Goal: Communication & Community: Answer question/provide support

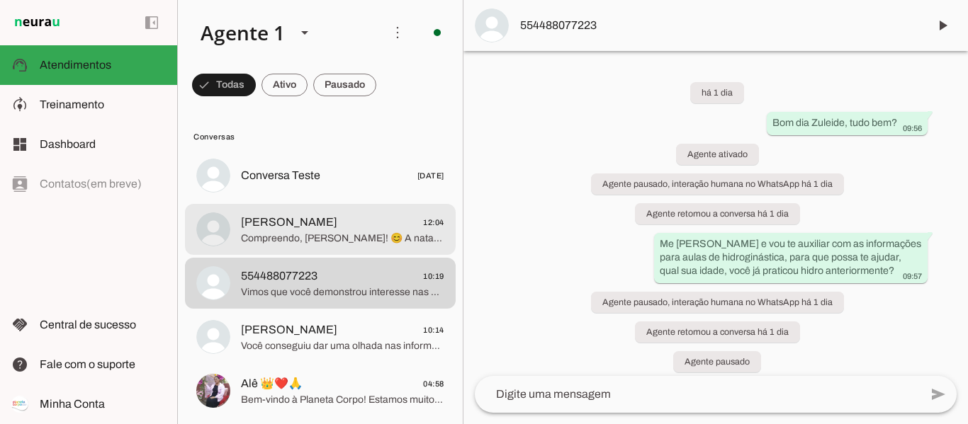
click at [300, 237] on span "Compreendo, [PERSON_NAME]! 😊 A natação na Planeta Corpo vai muito além de apren…" at bounding box center [342, 239] width 203 height 14
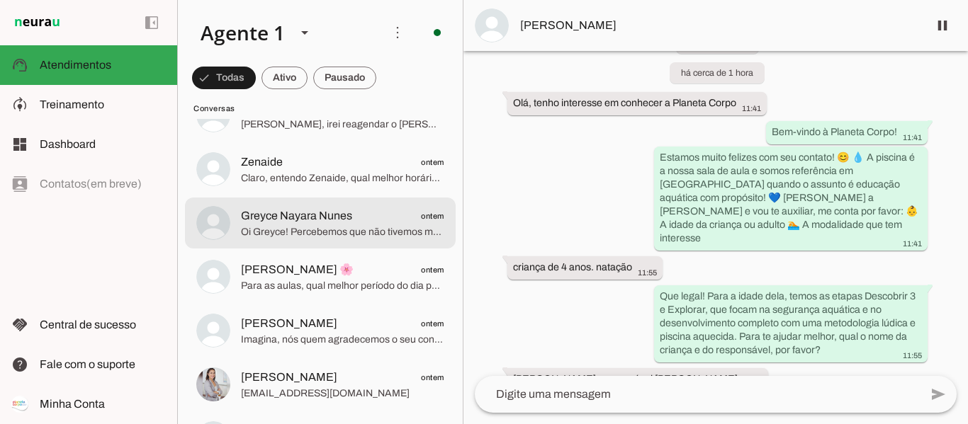
scroll to position [354, 0]
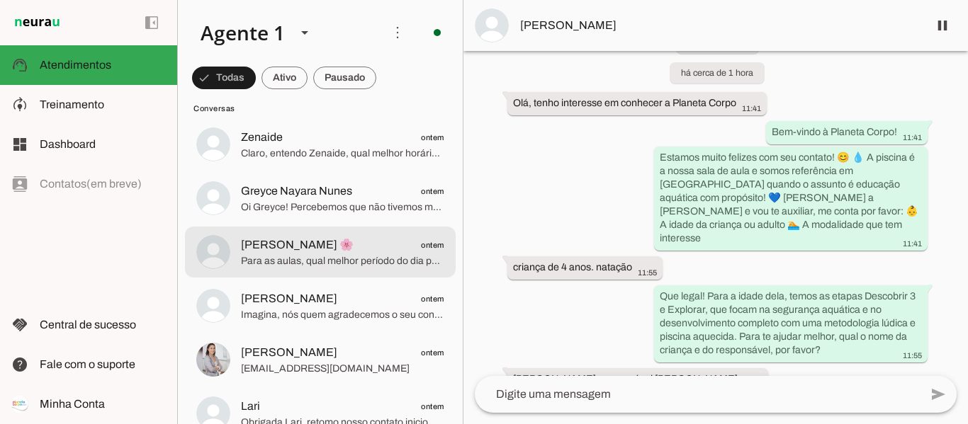
click at [363, 274] on md-item "[PERSON_NAME] 🌸 ontem Para as aulas, qual melhor período do dia para vocês?" at bounding box center [320, 252] width 271 height 51
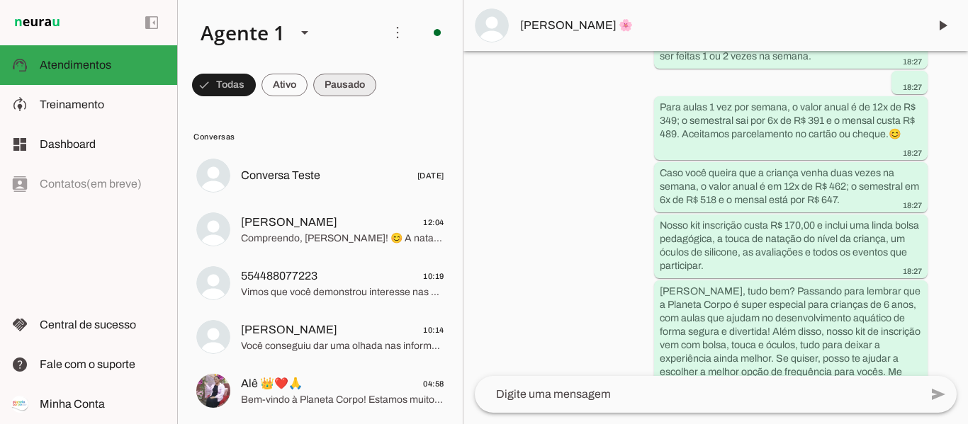
click at [353, 88] on span at bounding box center [344, 85] width 63 height 34
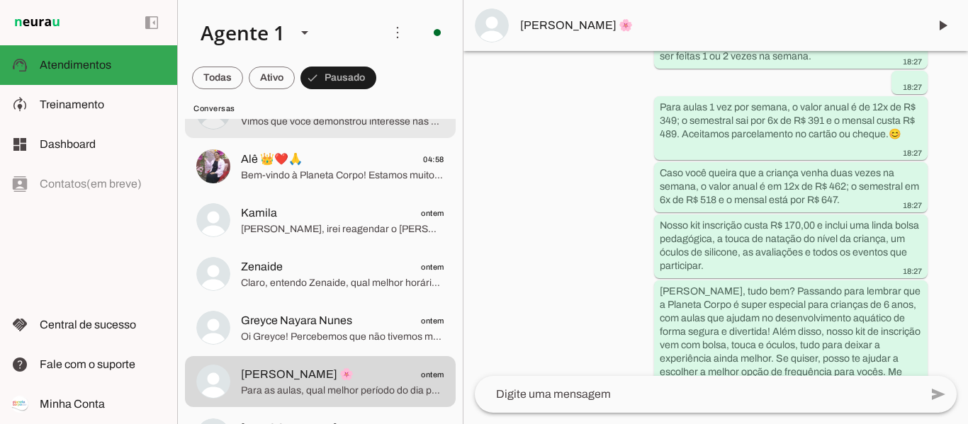
scroll to position [142, 0]
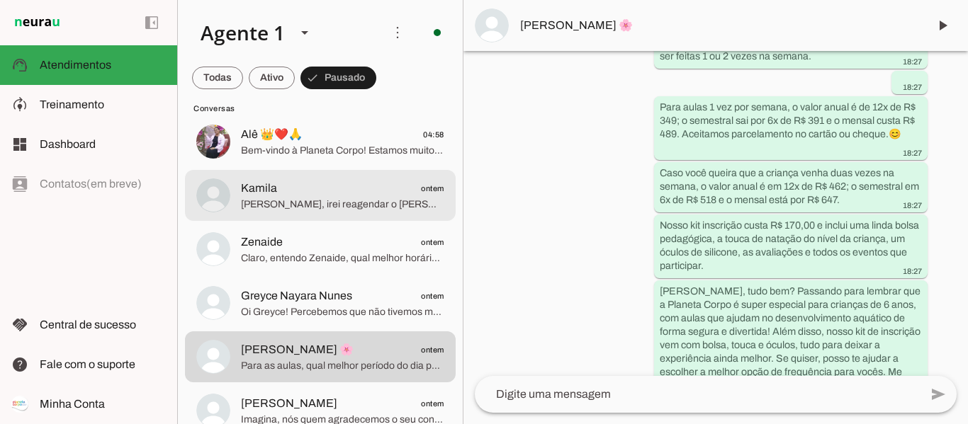
click at [298, 205] on span "[PERSON_NAME], irei reagendar o [PERSON_NAME] para [DATE] 17h35. Esperamos por …" at bounding box center [342, 205] width 203 height 14
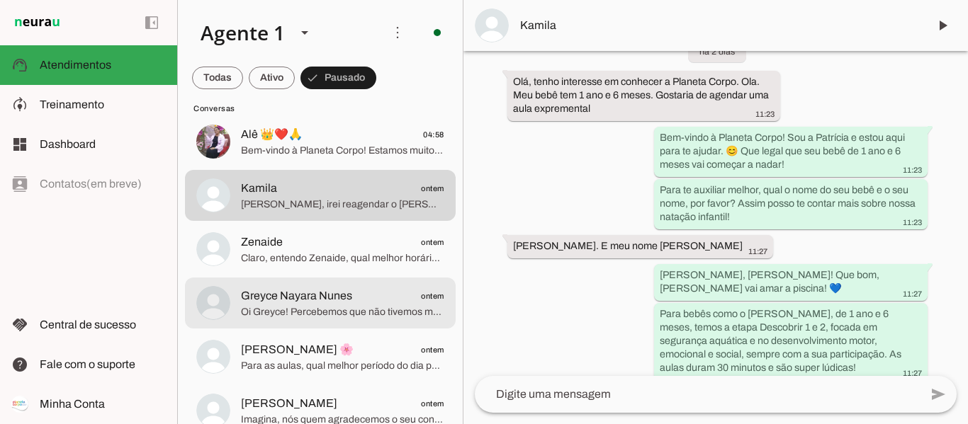
click at [298, 270] on md-item "Zenaide ontem [PERSON_NAME], entendo [PERSON_NAME], qual melhor horário para co…" at bounding box center [320, 249] width 271 height 51
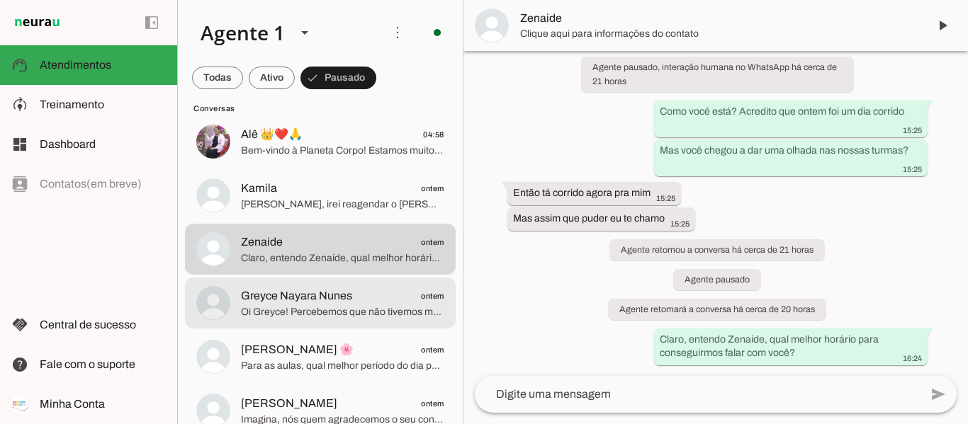
drag, startPoint x: 290, startPoint y: 307, endPoint x: 318, endPoint y: 300, distance: 29.2
click at [289, 307] on span "Oi Greyce! Percebemos que não tivemos mais retorno seu. Vou encerrar este conta…" at bounding box center [342, 312] width 203 height 14
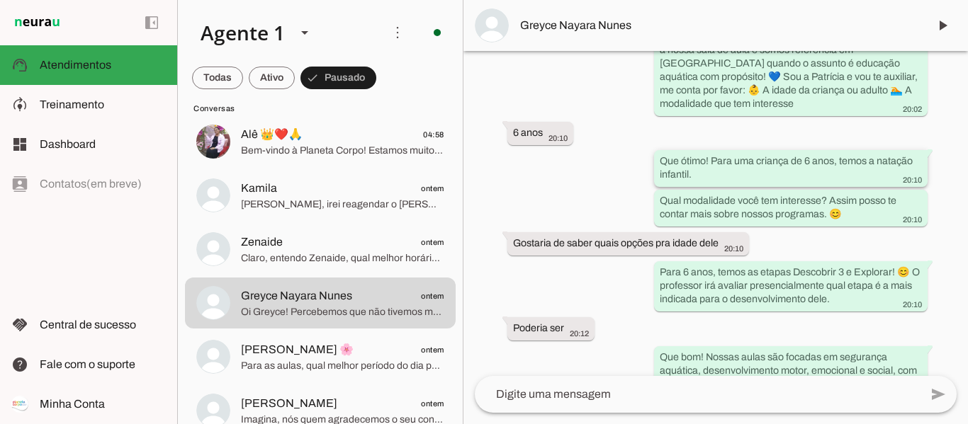
scroll to position [184, 0]
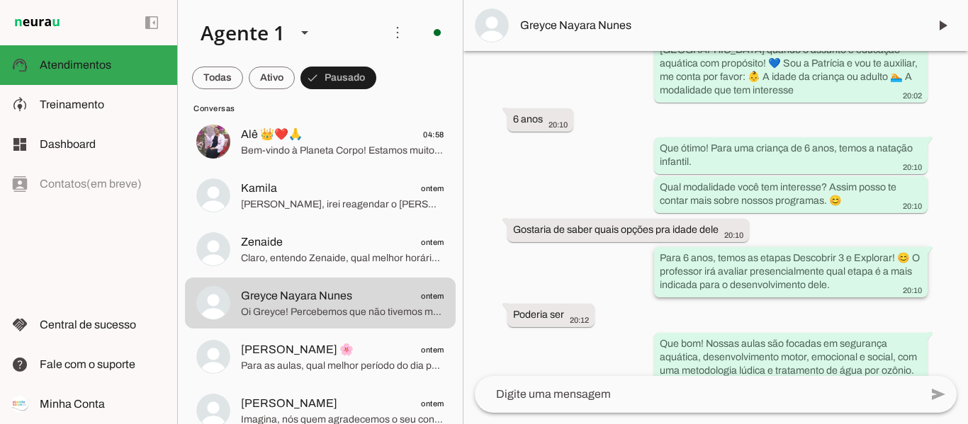
drag, startPoint x: 655, startPoint y: 255, endPoint x: 915, endPoint y: 281, distance: 261.4
click at [915, 281] on whatsapp-message-bubble "Para 6 anos, temos as etapas Descobrir 3 e Explorar! 😊 O professor irá avaliar …" at bounding box center [791, 272] width 274 height 50
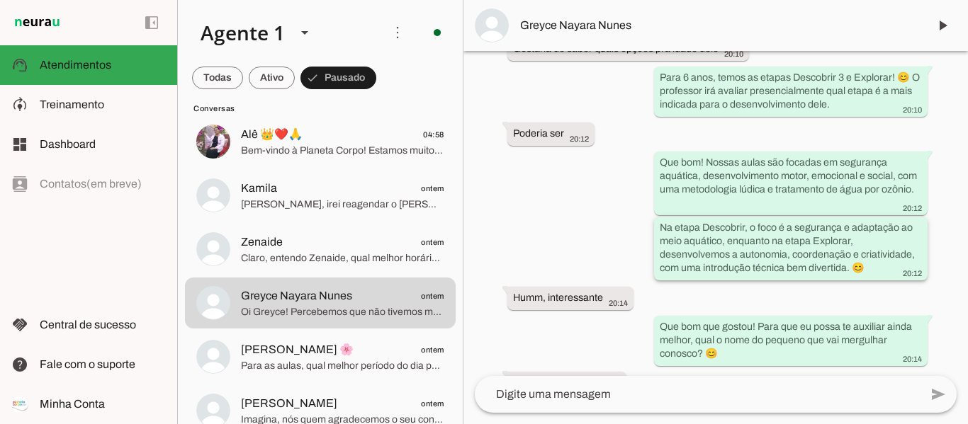
scroll to position [380, 0]
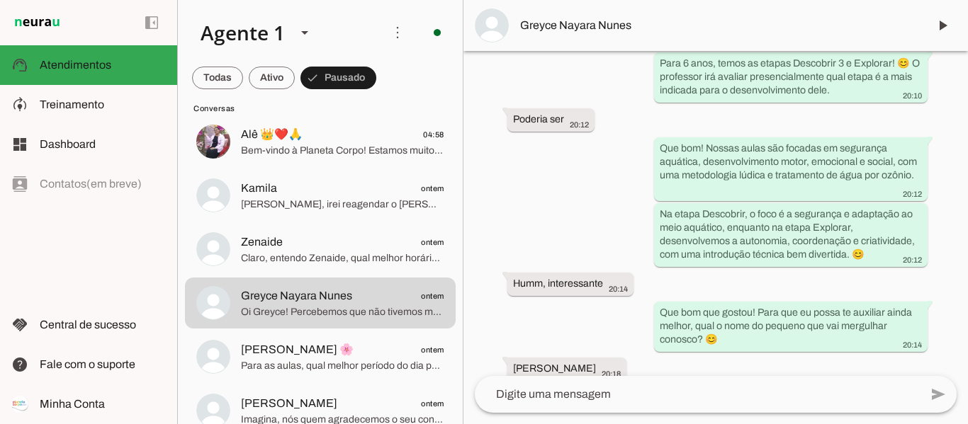
drag, startPoint x: 656, startPoint y: 145, endPoint x: 591, endPoint y: 201, distance: 85.5
click at [697, 188] on whatsapp-message-bubble "Que bom! Nossas aulas são focadas em segurança aquática, desenvolvimento motor,…" at bounding box center [791, 169] width 274 height 64
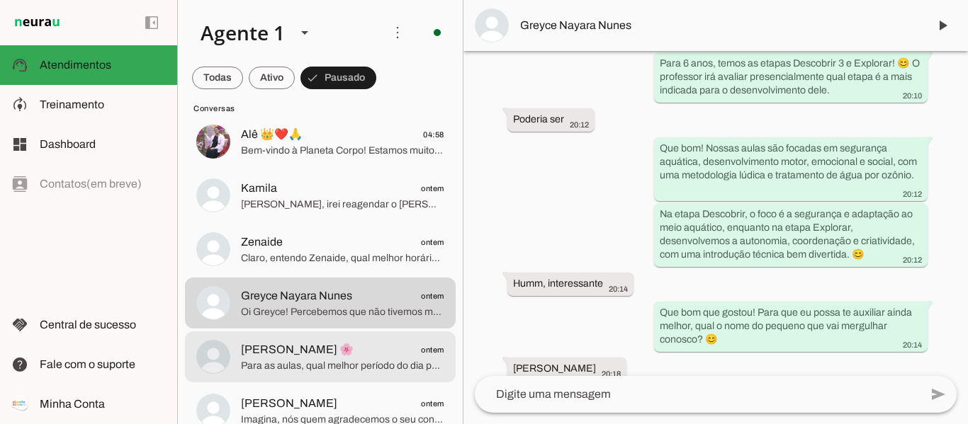
click at [296, 362] on span "Para as aulas, qual melhor período do dia para vocês?" at bounding box center [342, 366] width 203 height 14
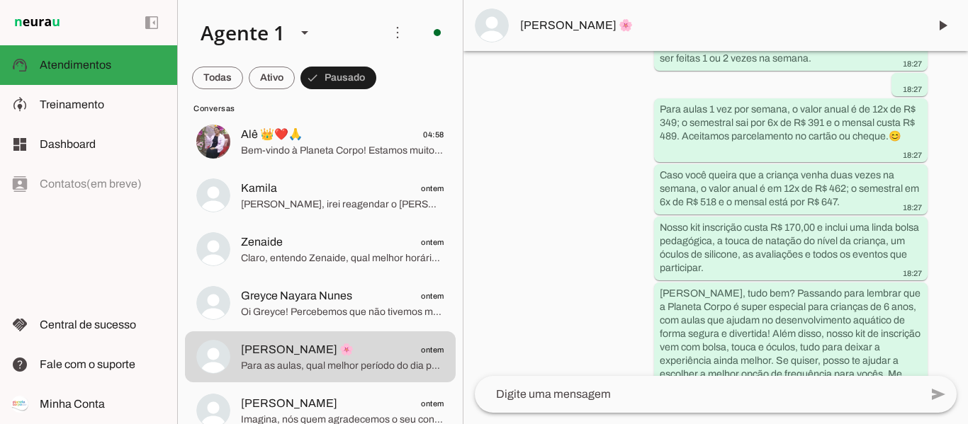
scroll to position [577, 0]
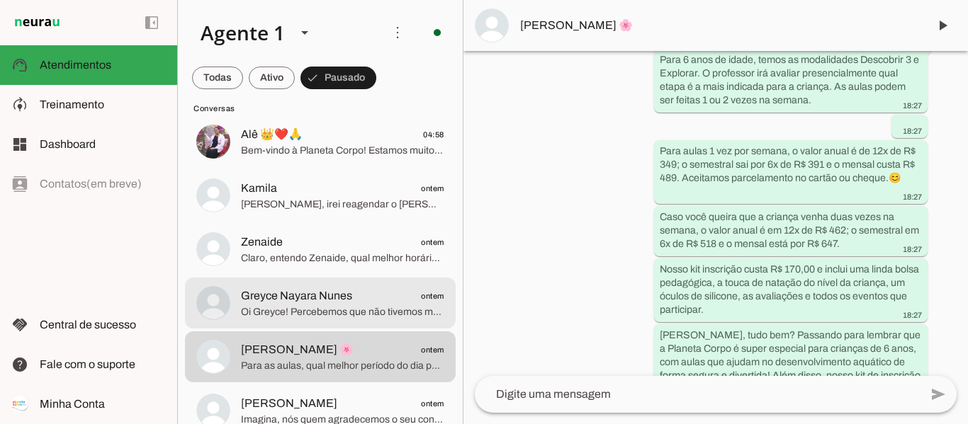
click at [318, 298] on span "Greyce Nayara Nunes" at bounding box center [296, 296] width 111 height 17
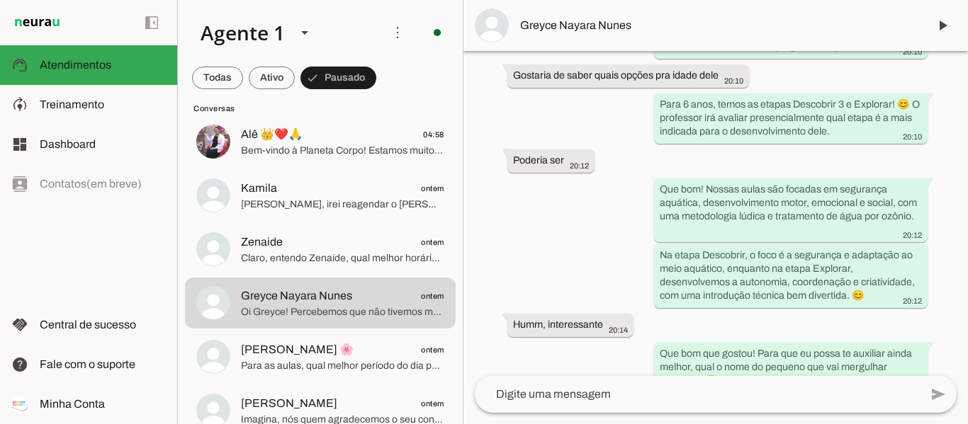
scroll to position [353, 0]
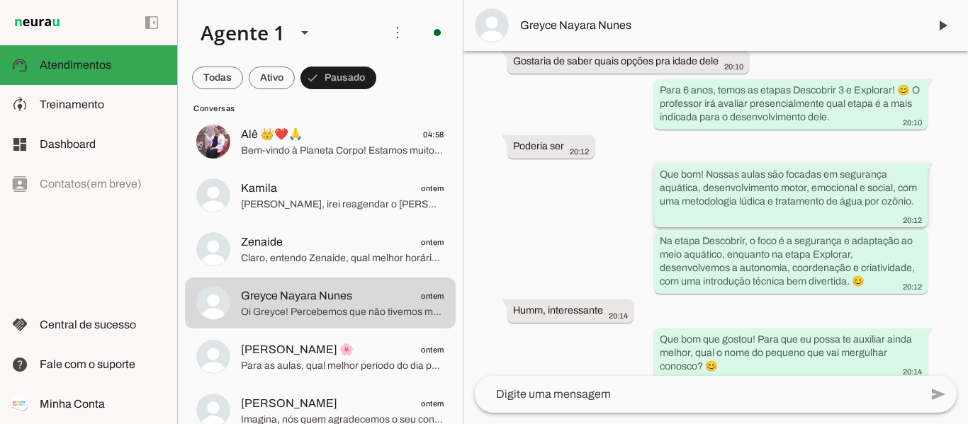
drag, startPoint x: 658, startPoint y: 171, endPoint x: 852, endPoint y: 220, distance: 200.0
click at [852, 220] on div "Que bom! Nossas aulas são focadas em segurança aquática, desenvolvimento motor,…" at bounding box center [791, 197] width 262 height 58
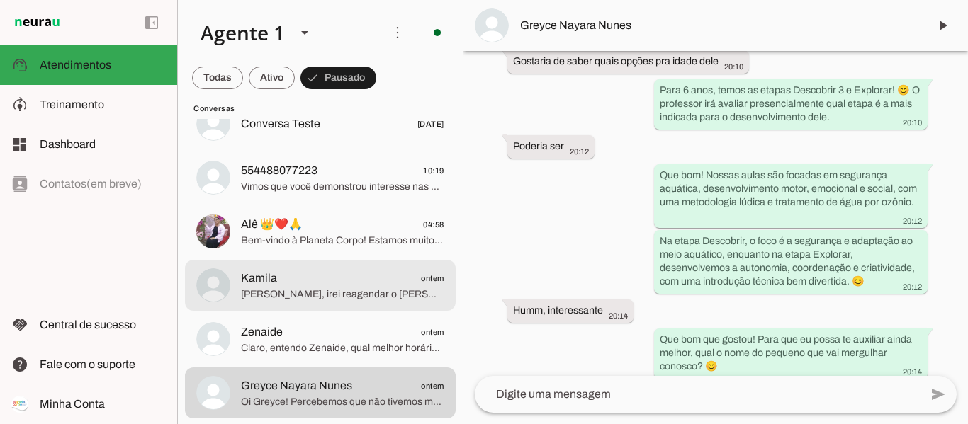
scroll to position [0, 0]
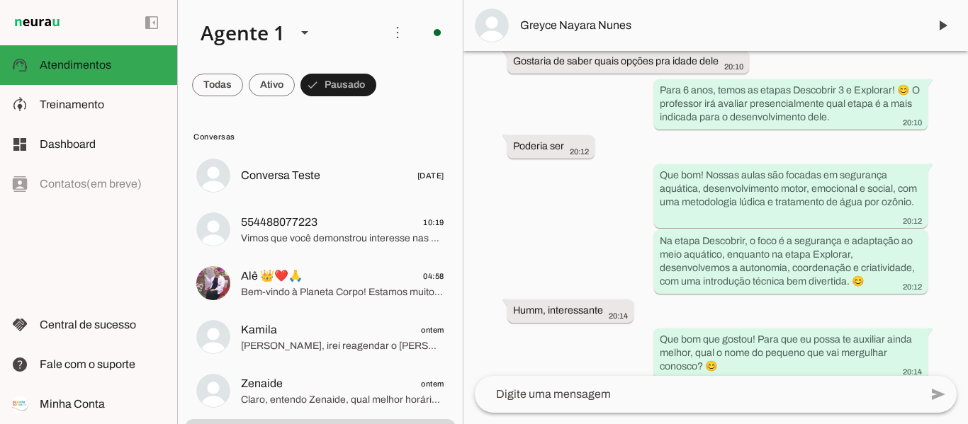
click at [266, 81] on span at bounding box center [272, 85] width 46 height 34
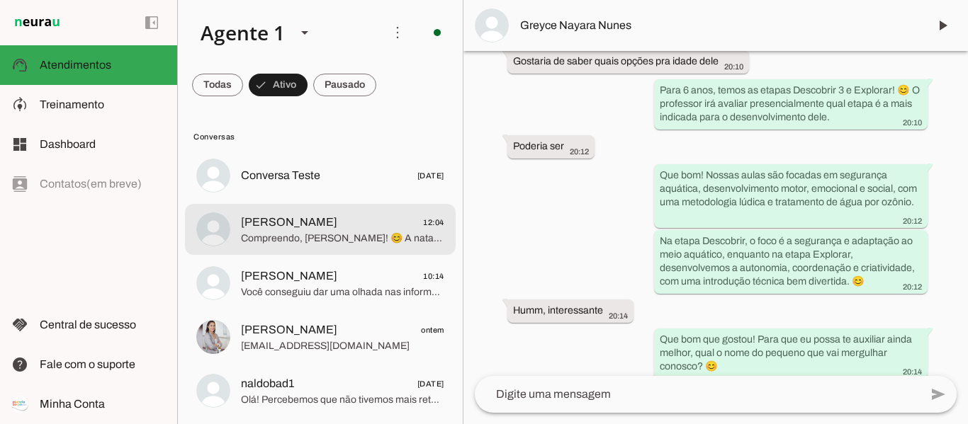
click at [342, 240] on span "Compreendo, [PERSON_NAME]! 😊 A natação na Planeta Corpo vai muito além de apren…" at bounding box center [342, 239] width 203 height 14
